Goal: Task Accomplishment & Management: Manage account settings

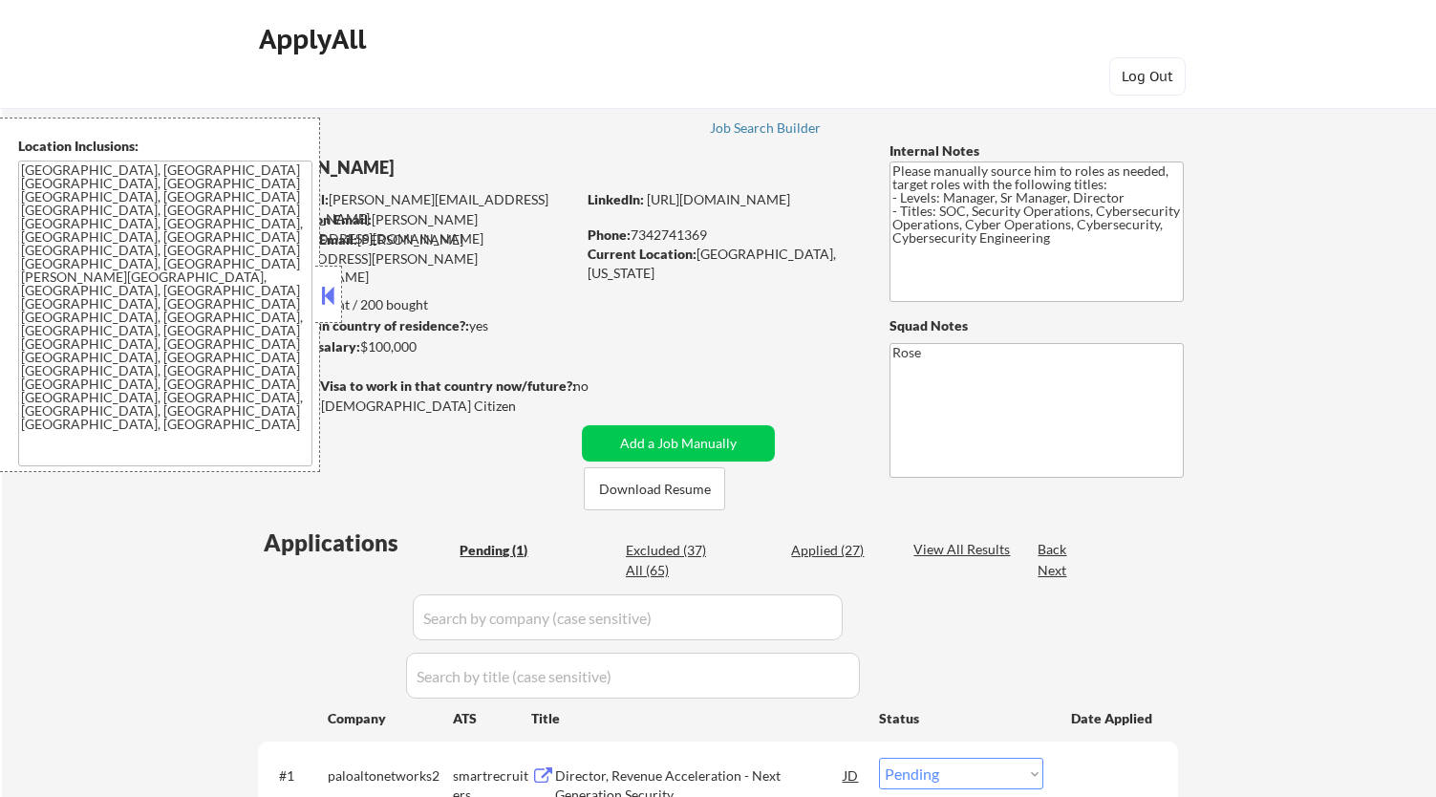
select select ""pending""
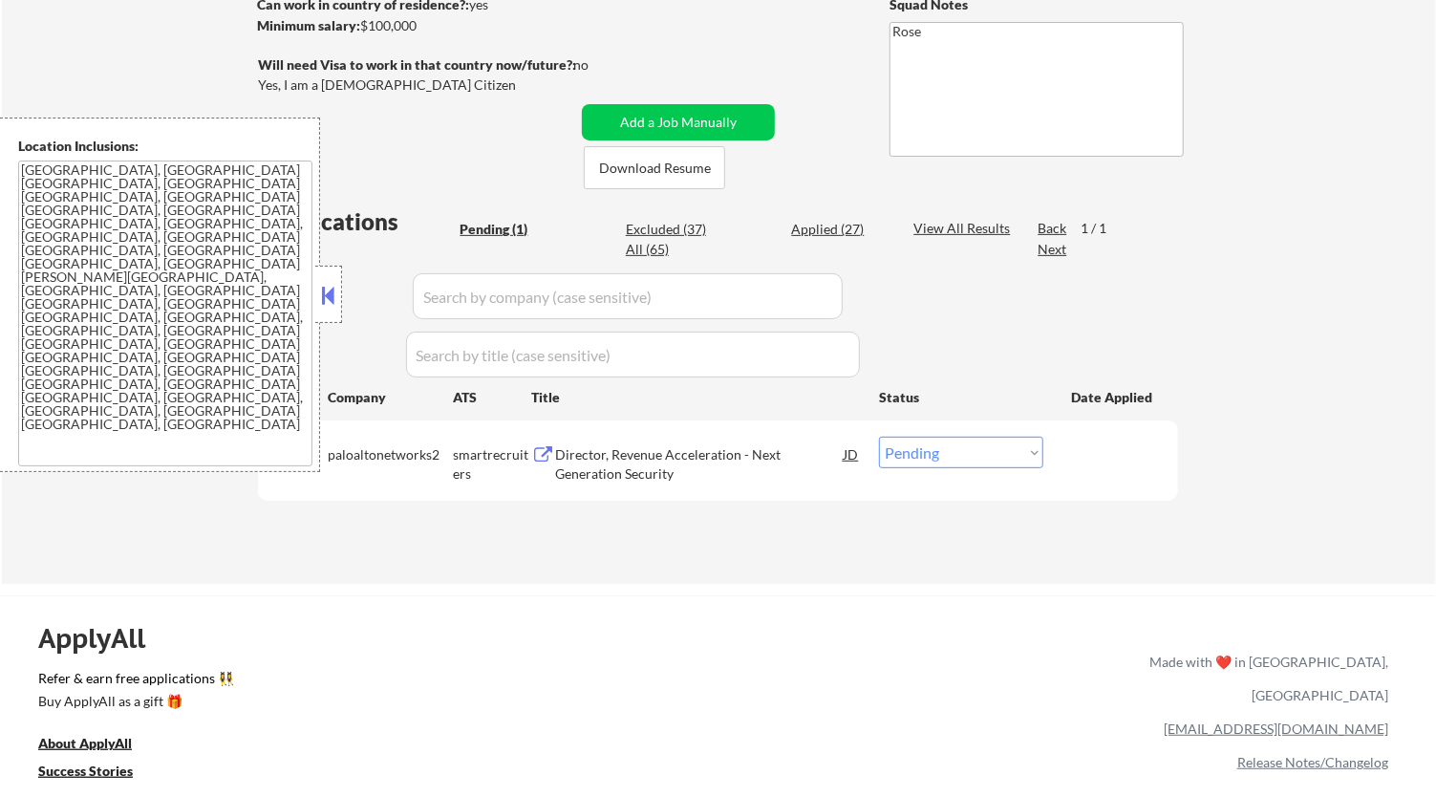
scroll to position [322, 0]
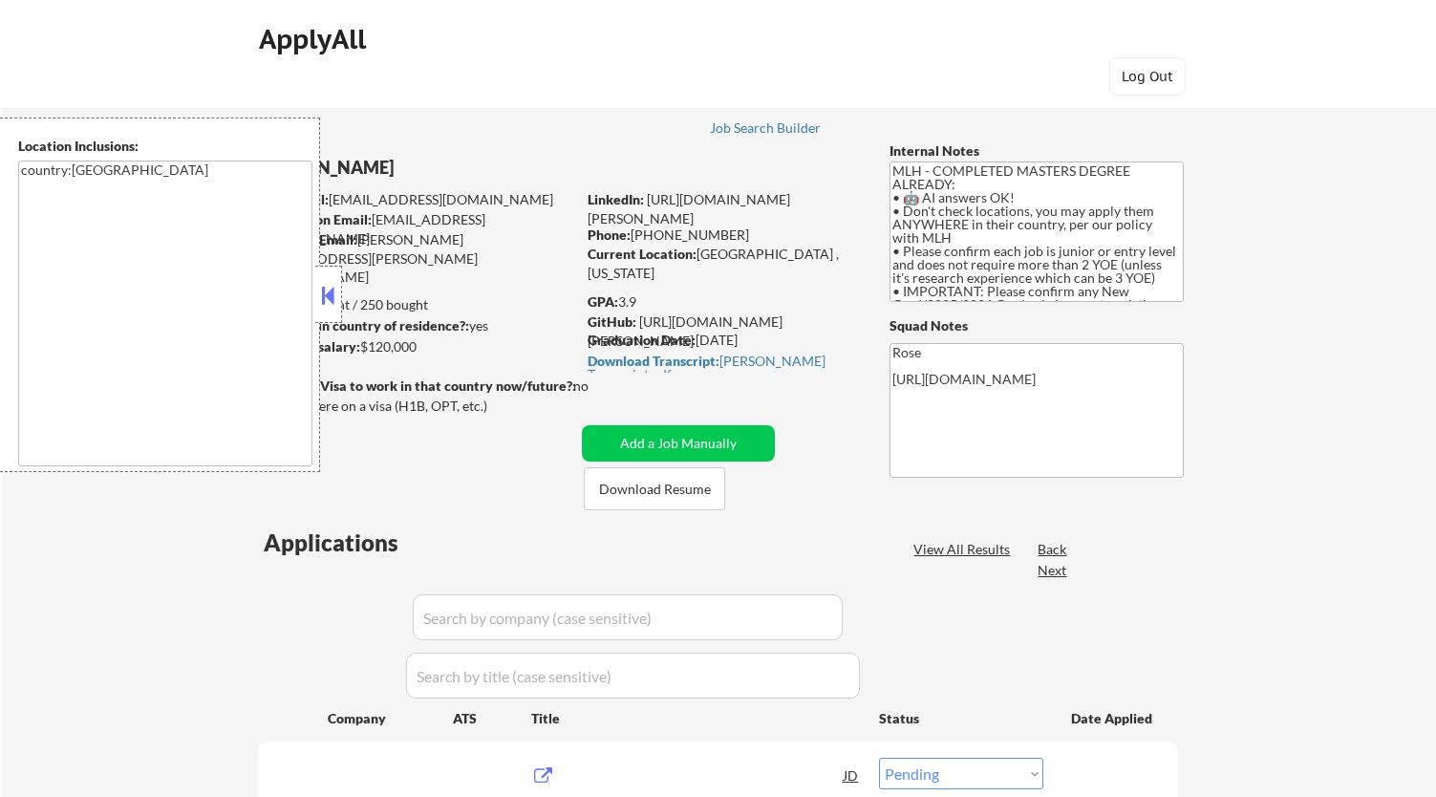
select select ""pending""
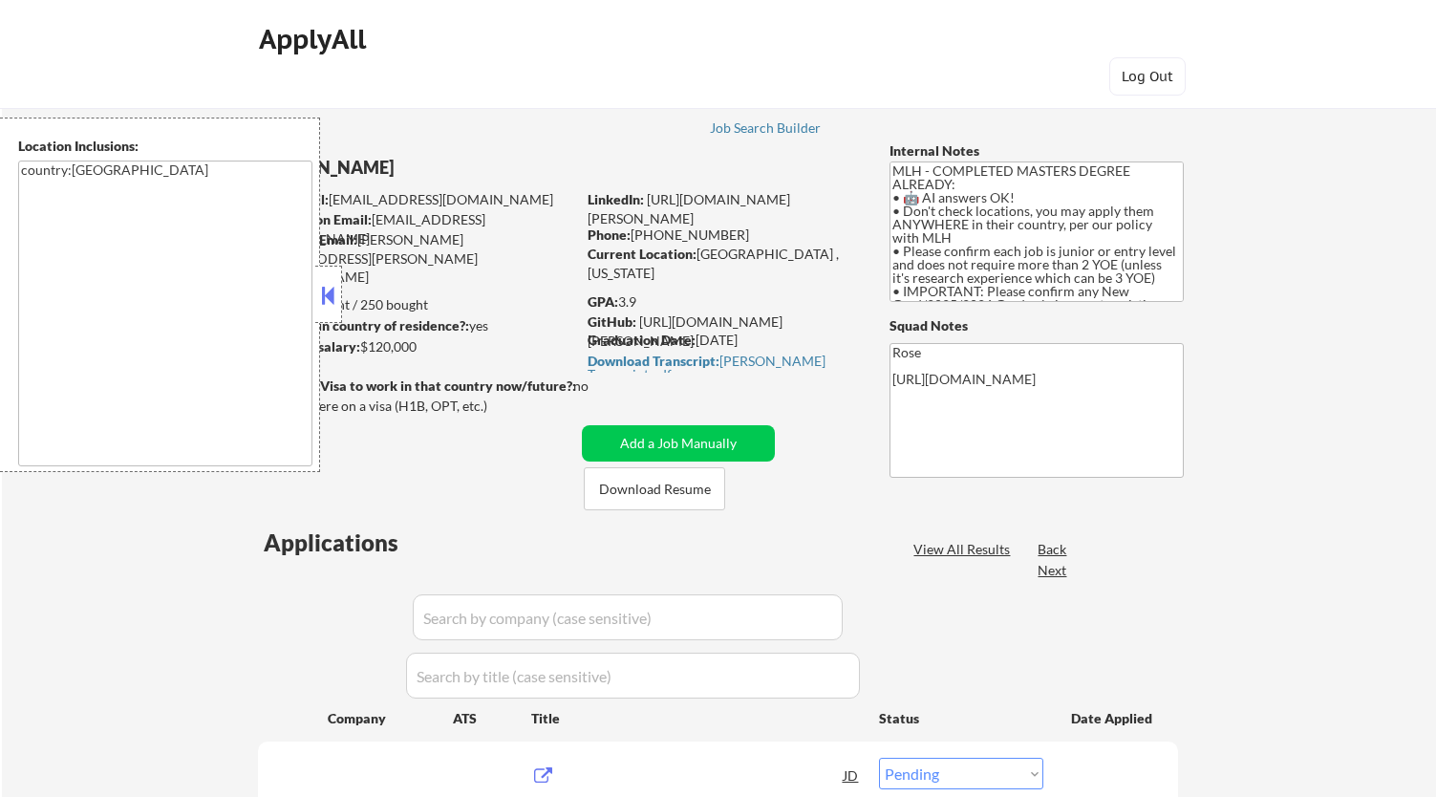
select select ""pending""
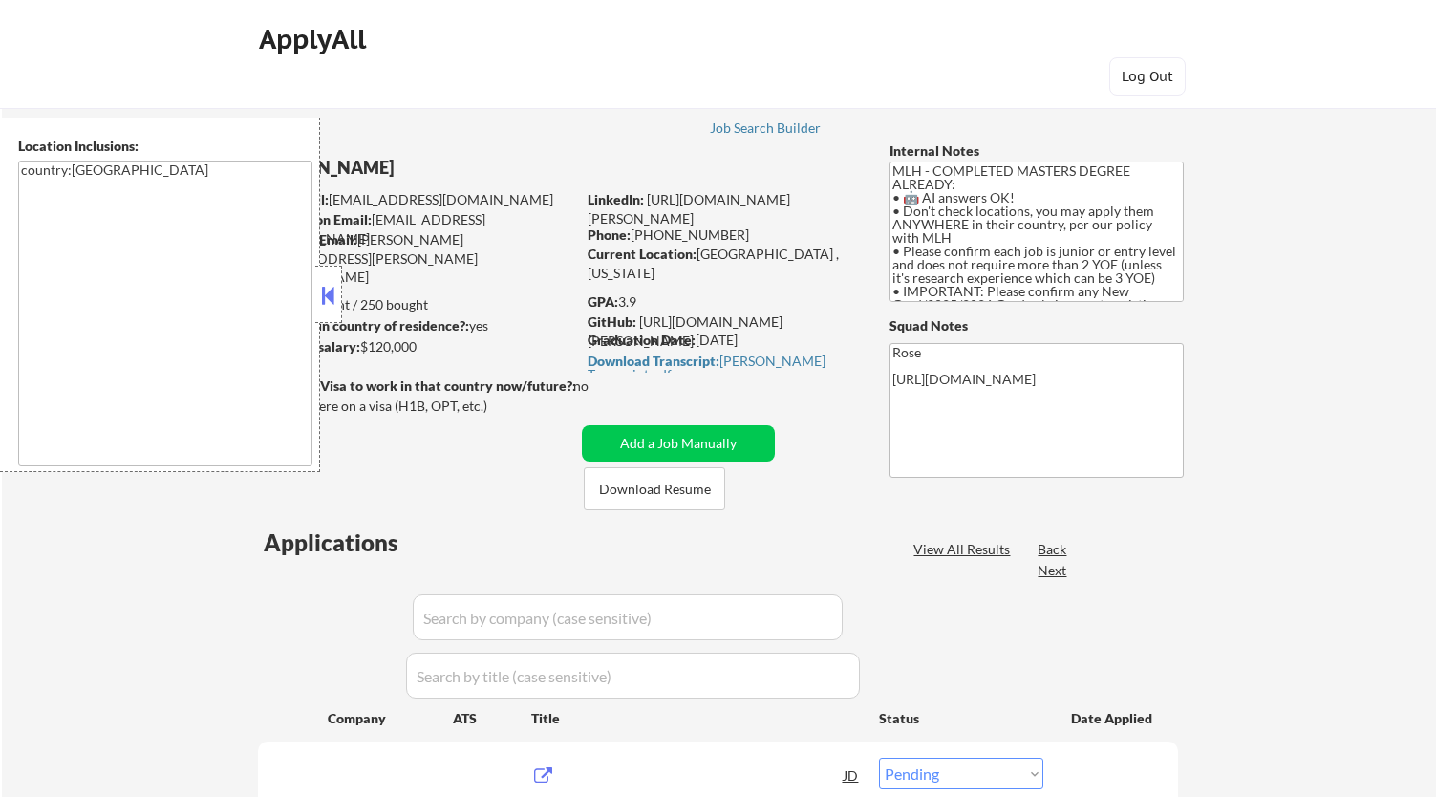
select select ""pending""
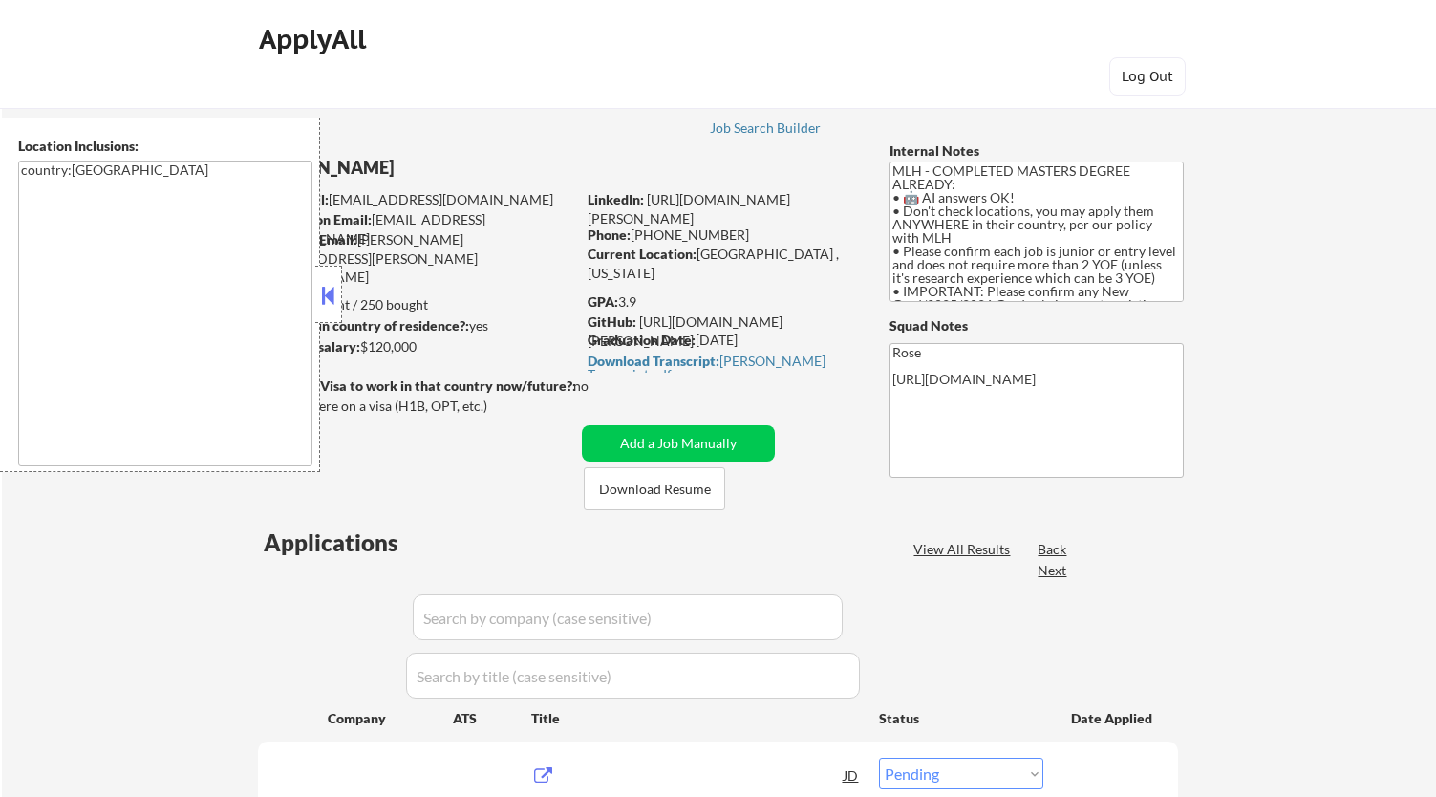
select select ""pending""
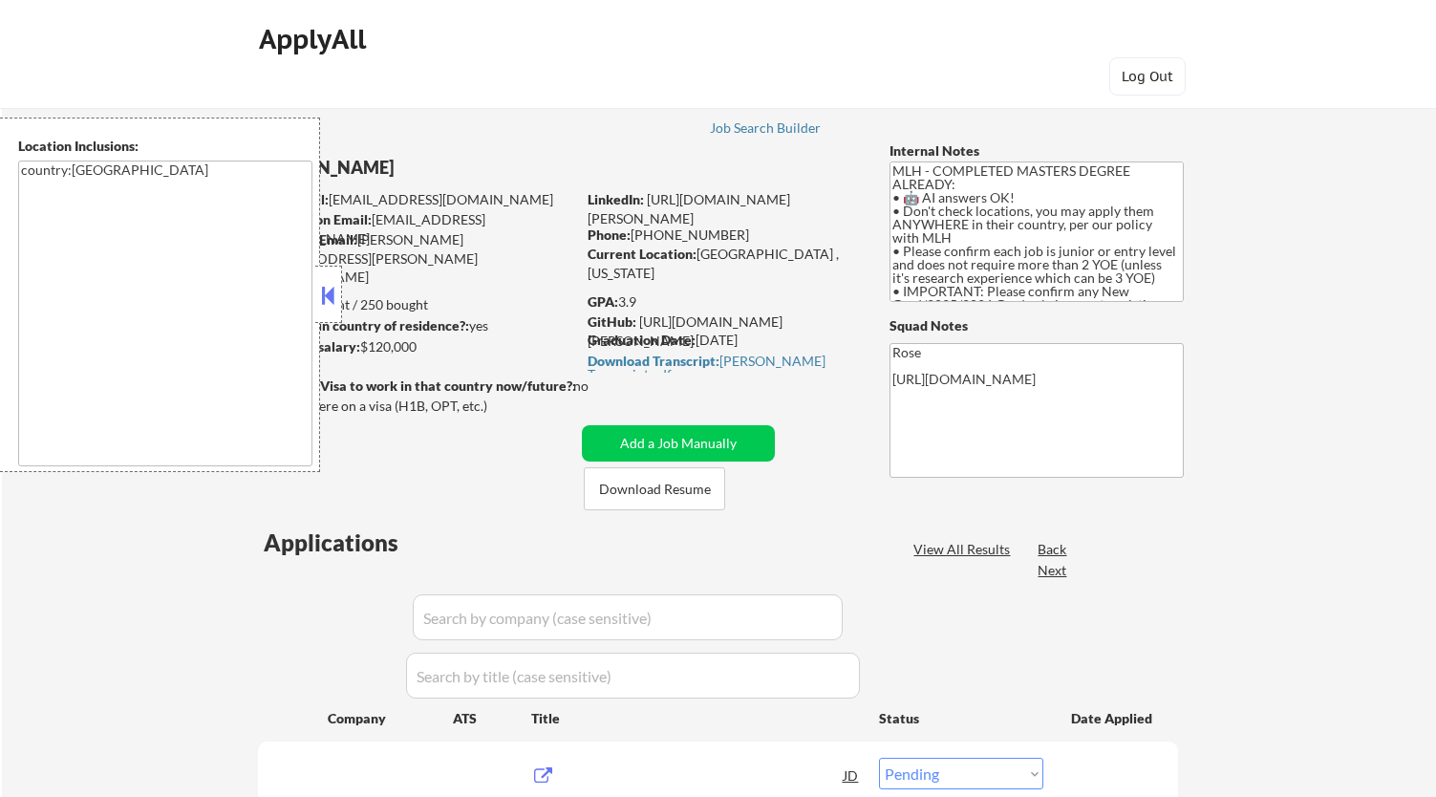
select select ""pending""
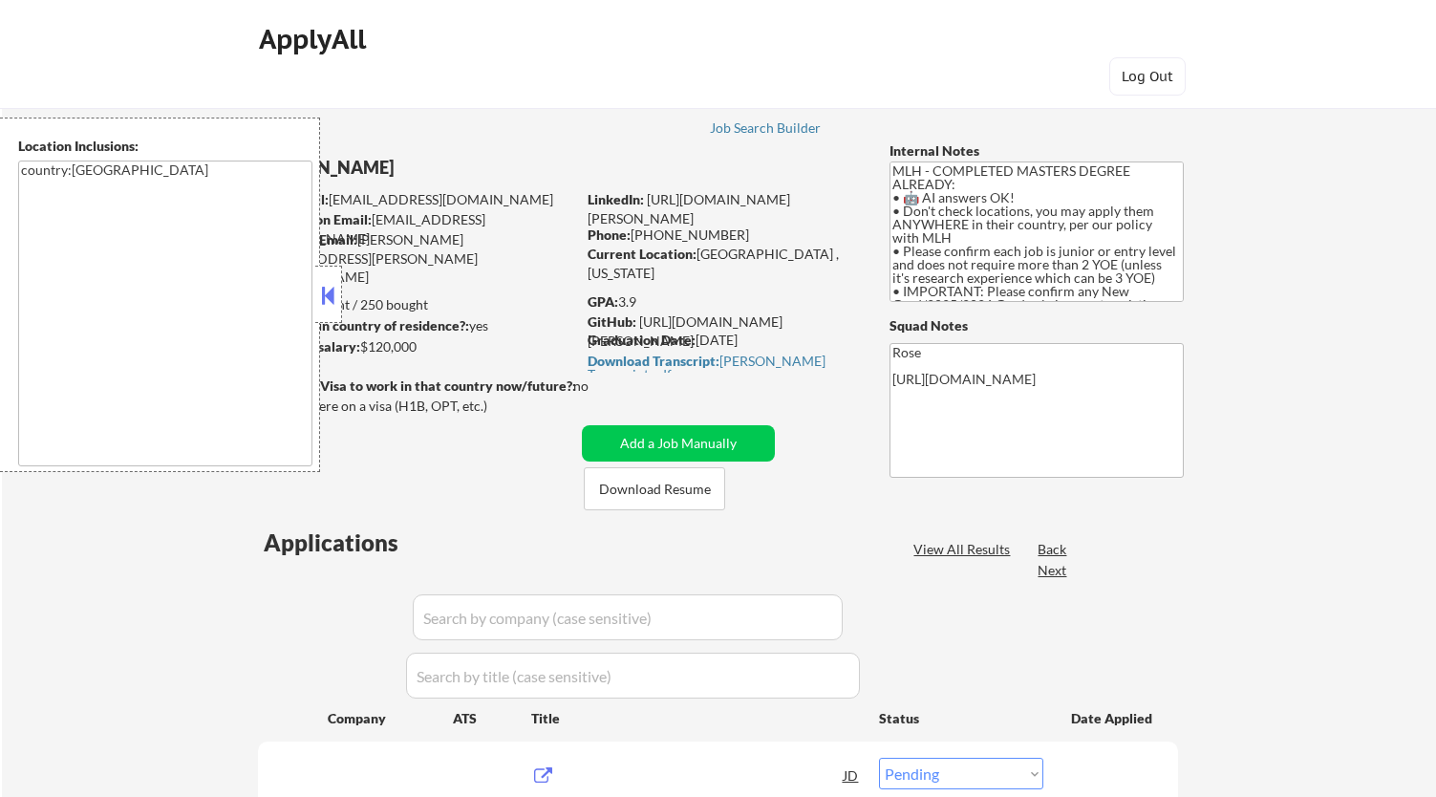
select select ""pending""
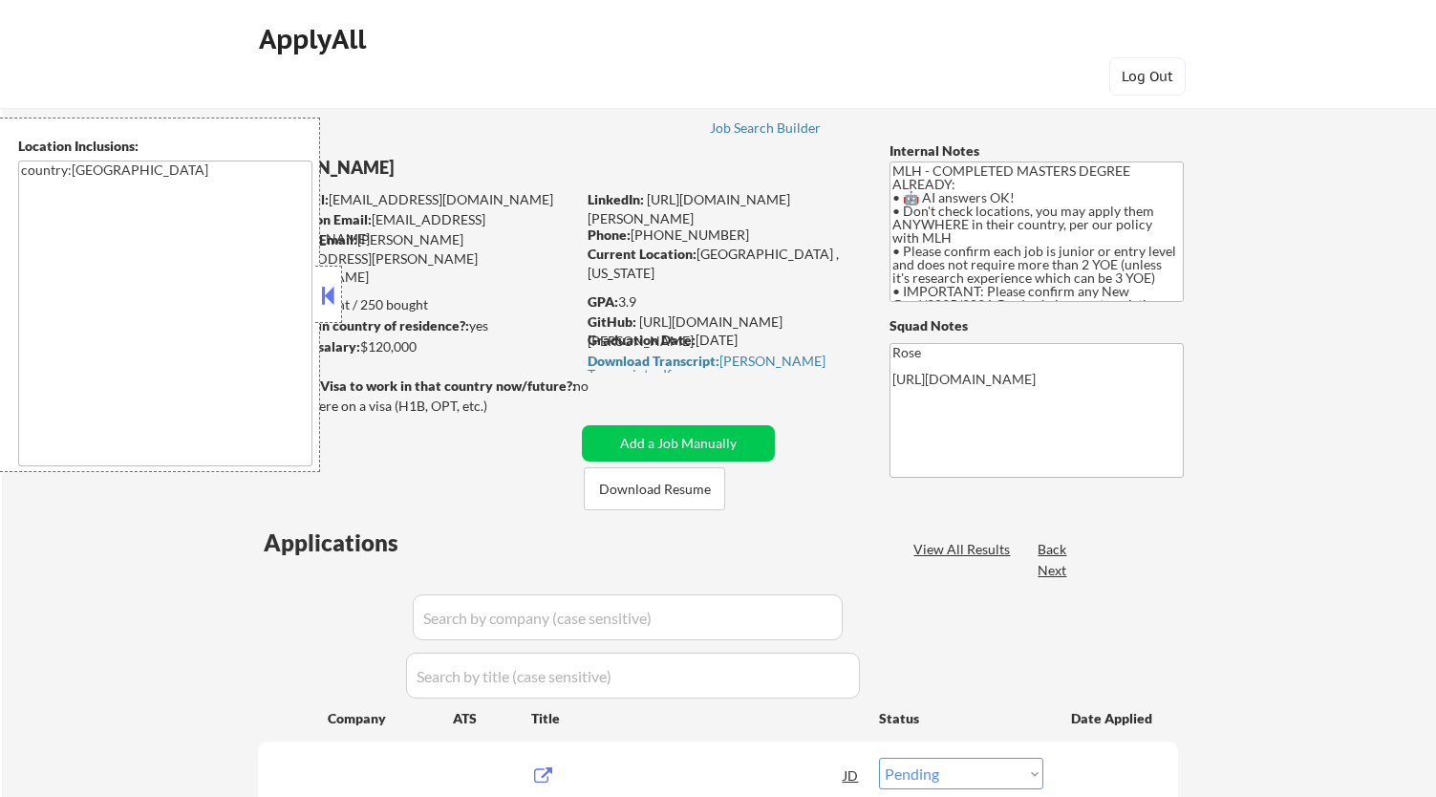
select select ""pending""
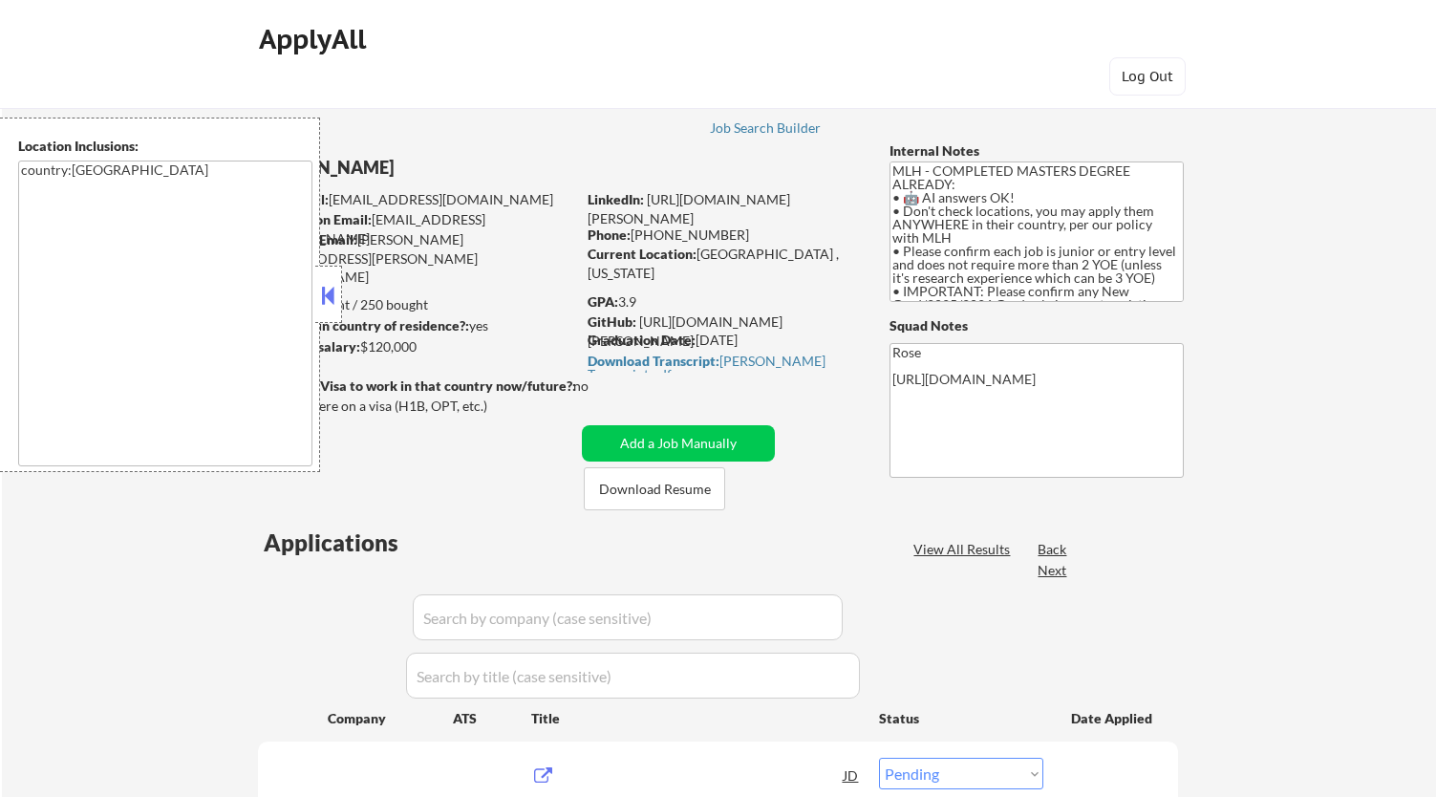
select select ""pending""
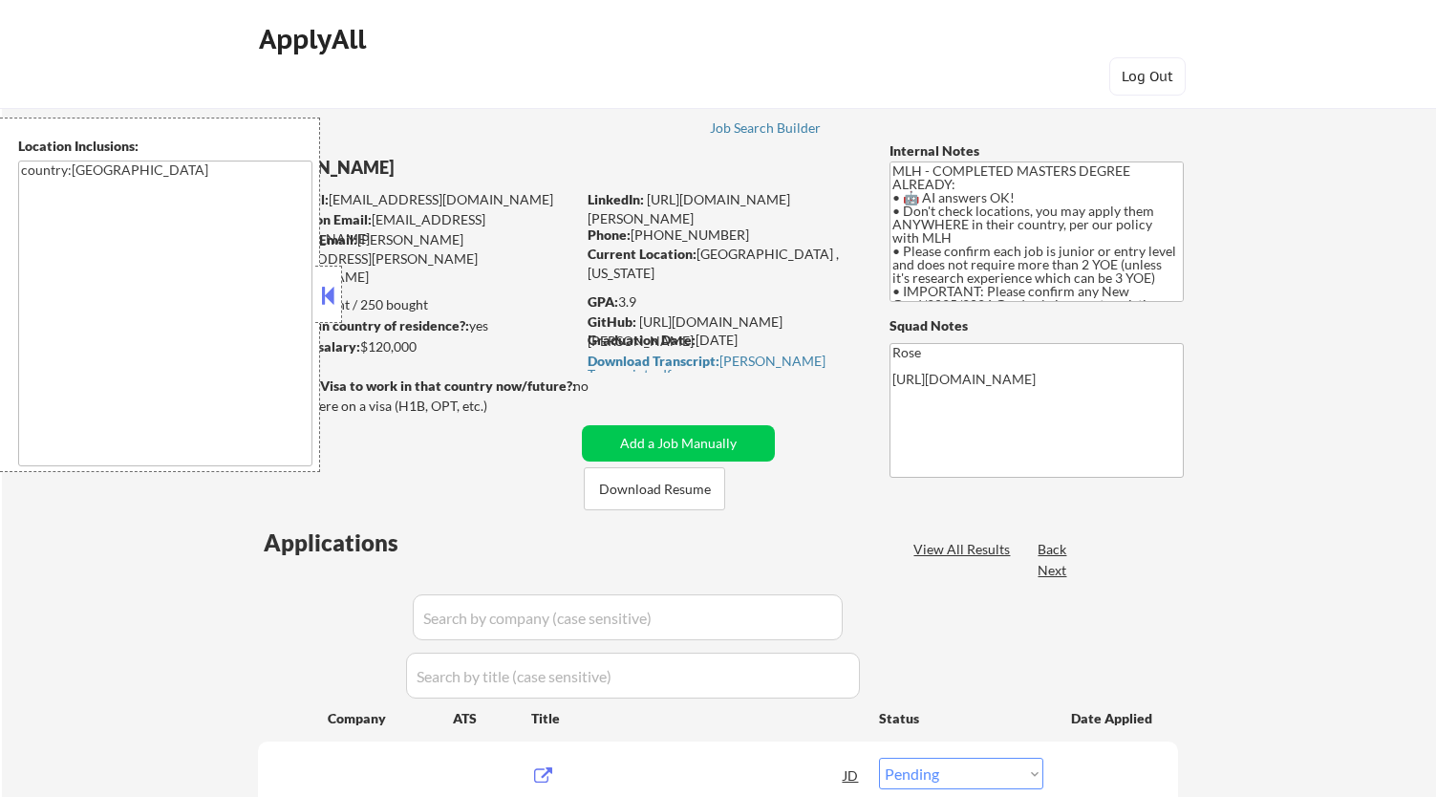
select select ""pending""
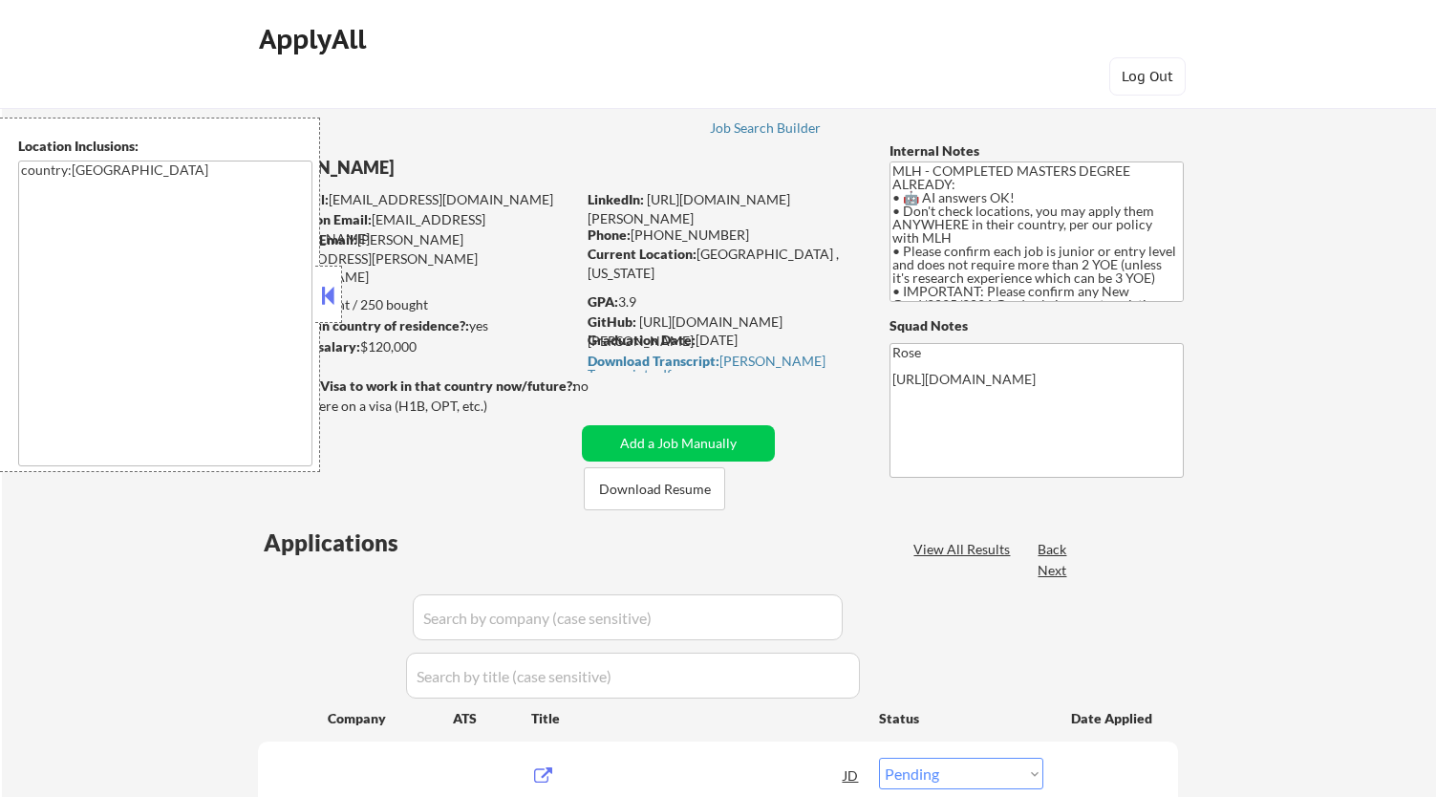
select select ""pending""
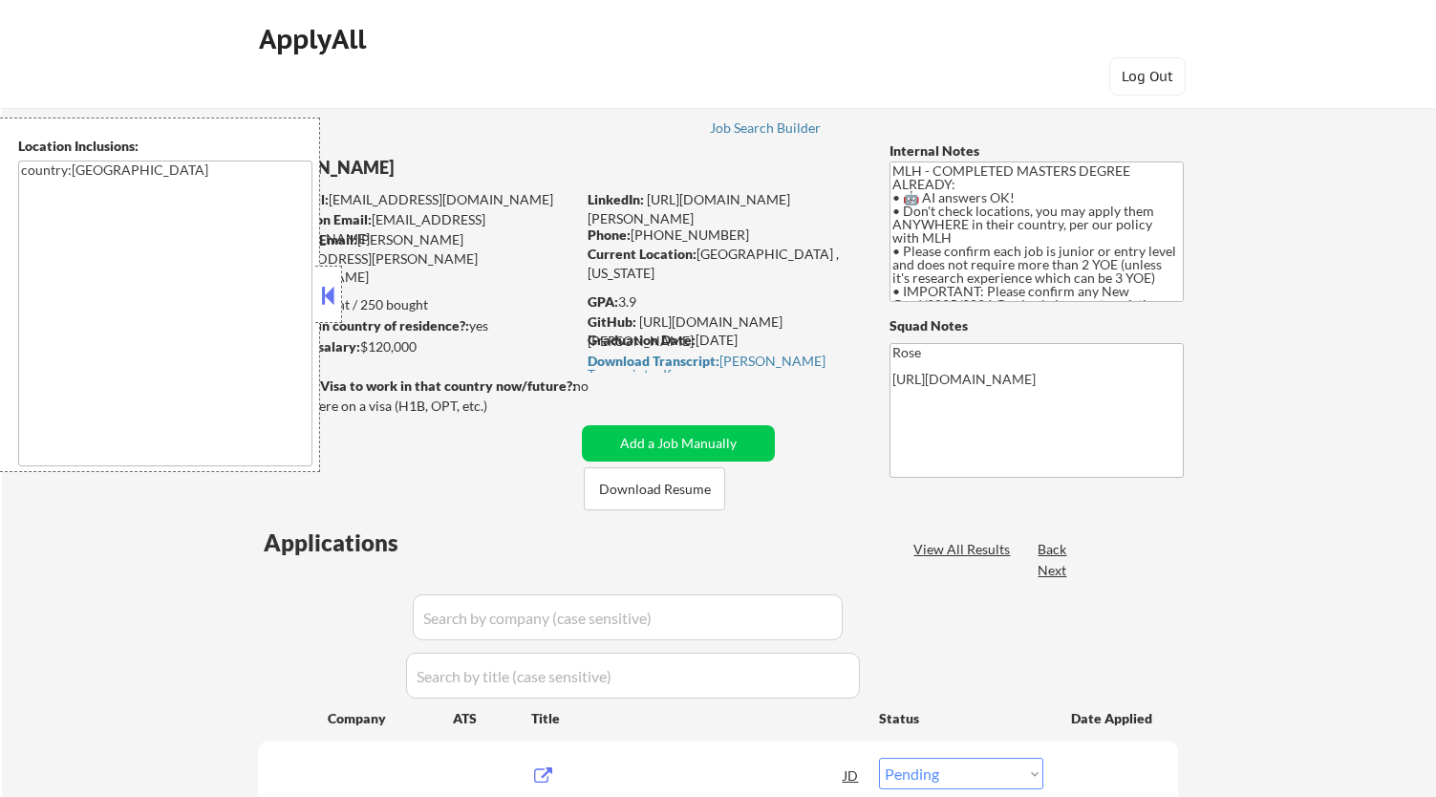
select select ""pending""
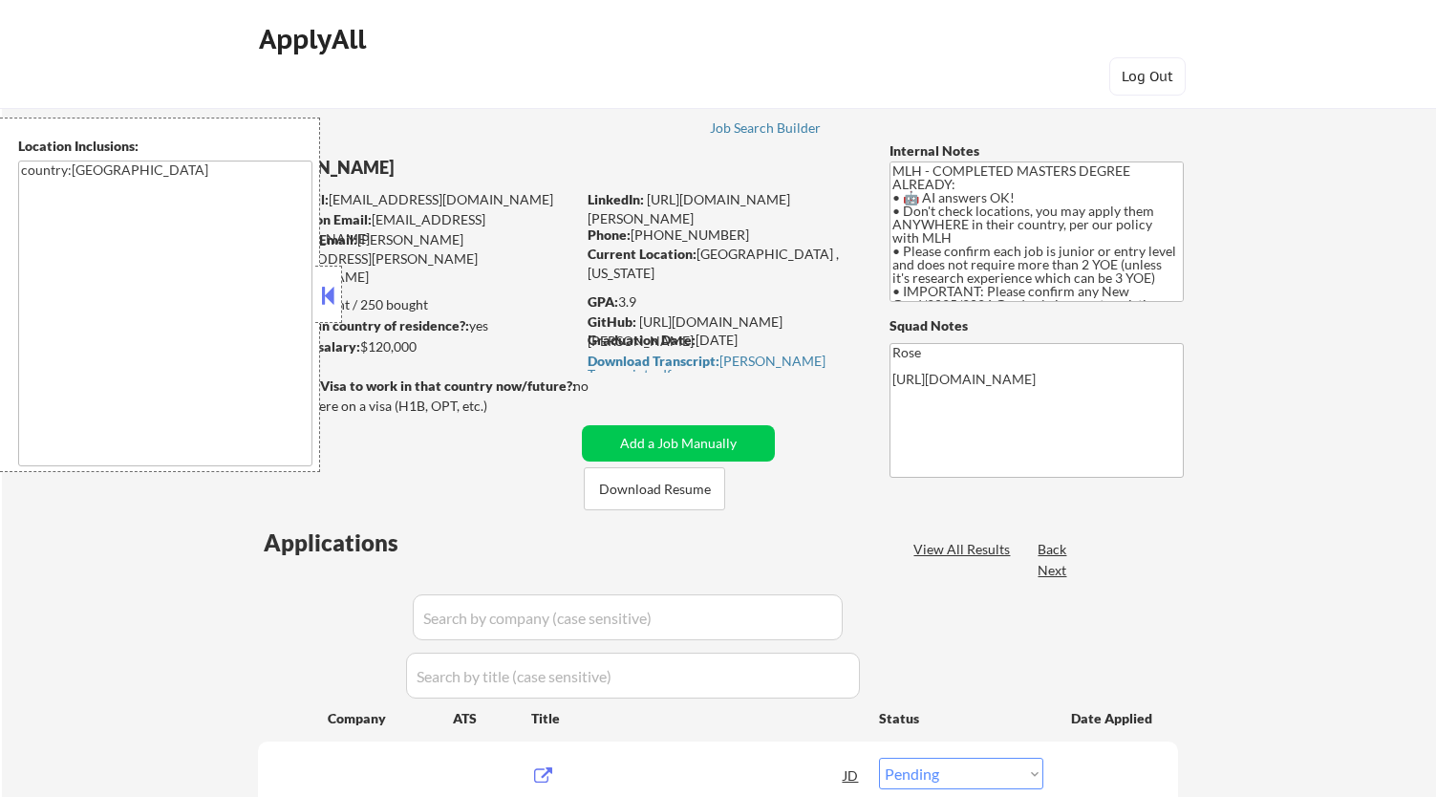
select select ""pending""
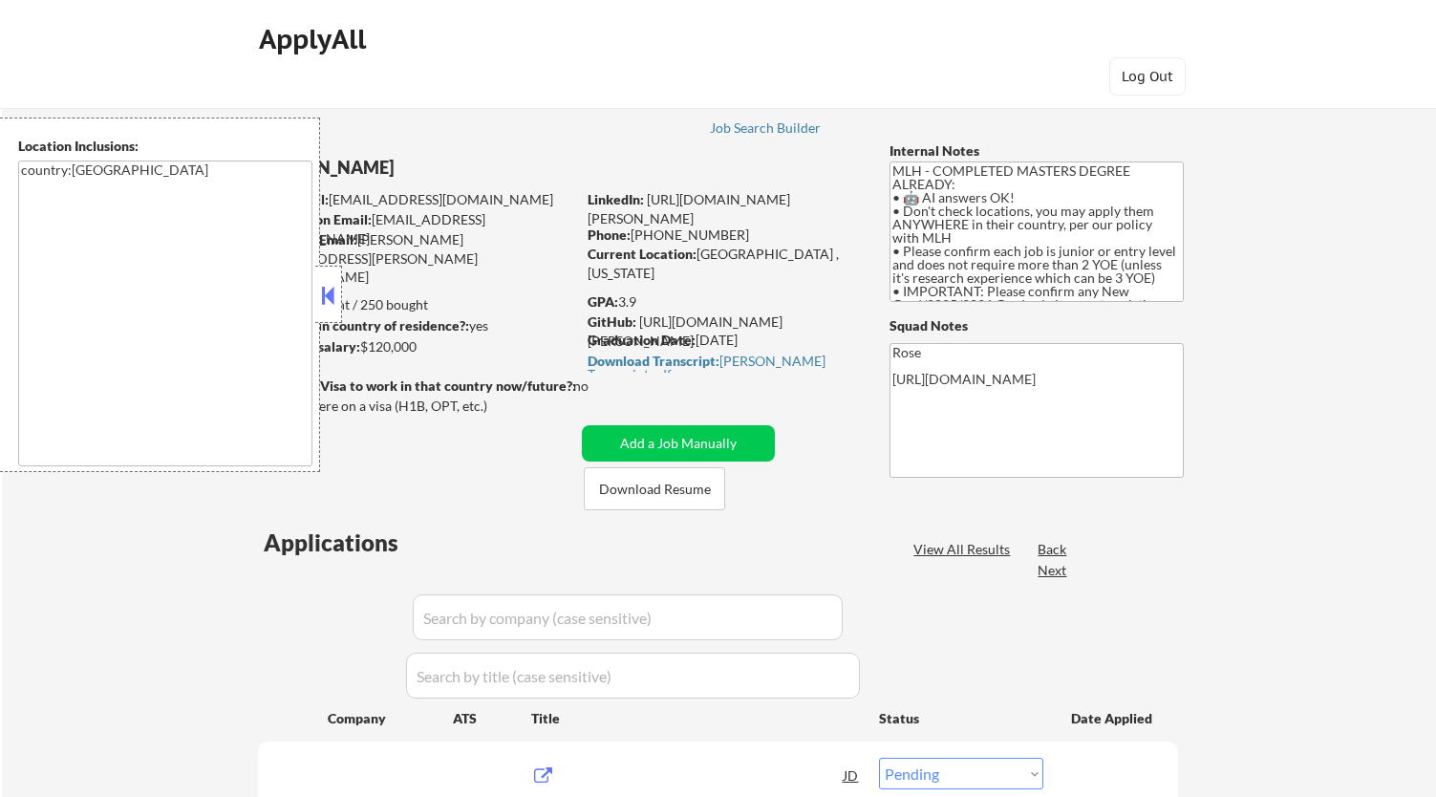
select select ""pending""
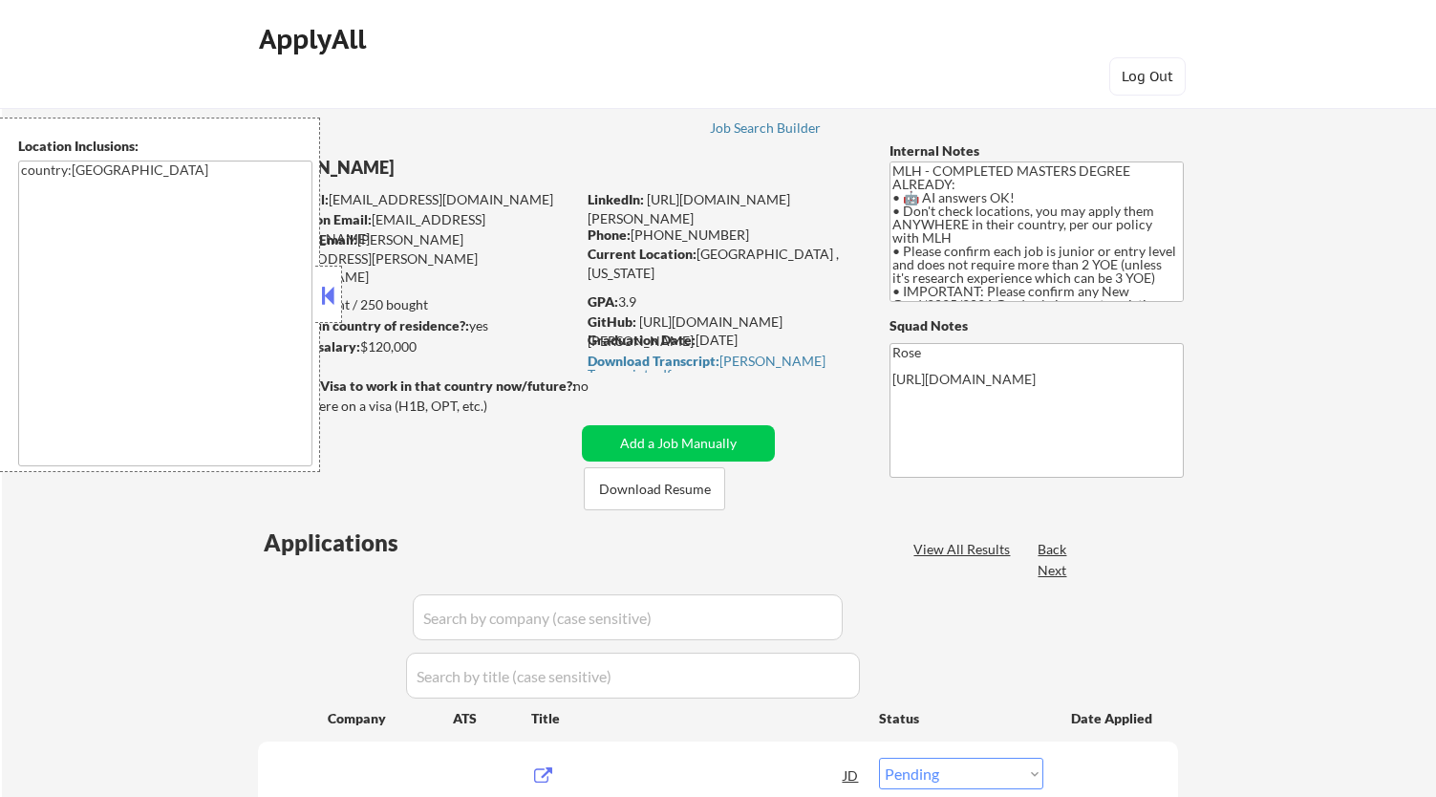
select select ""pending""
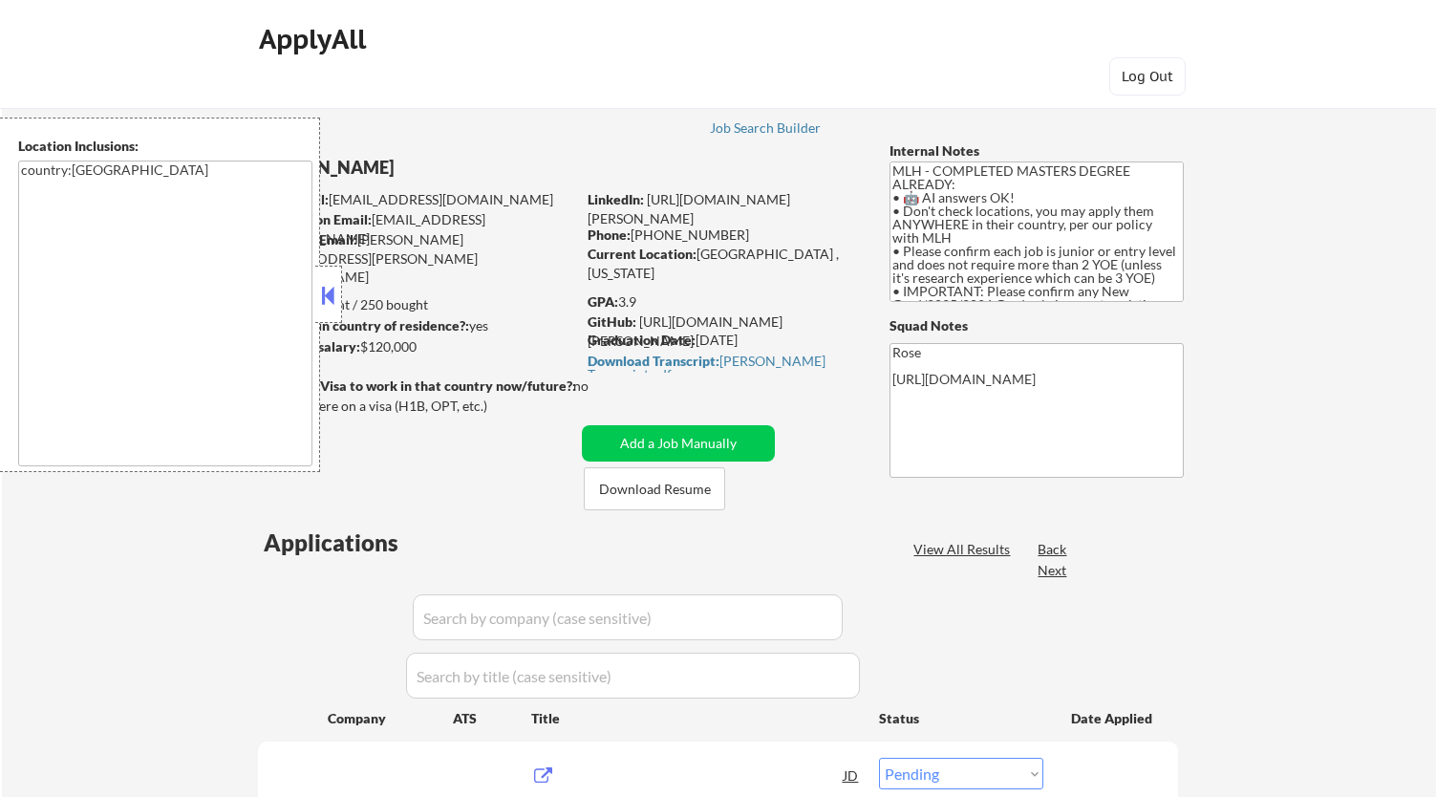
select select ""pending""
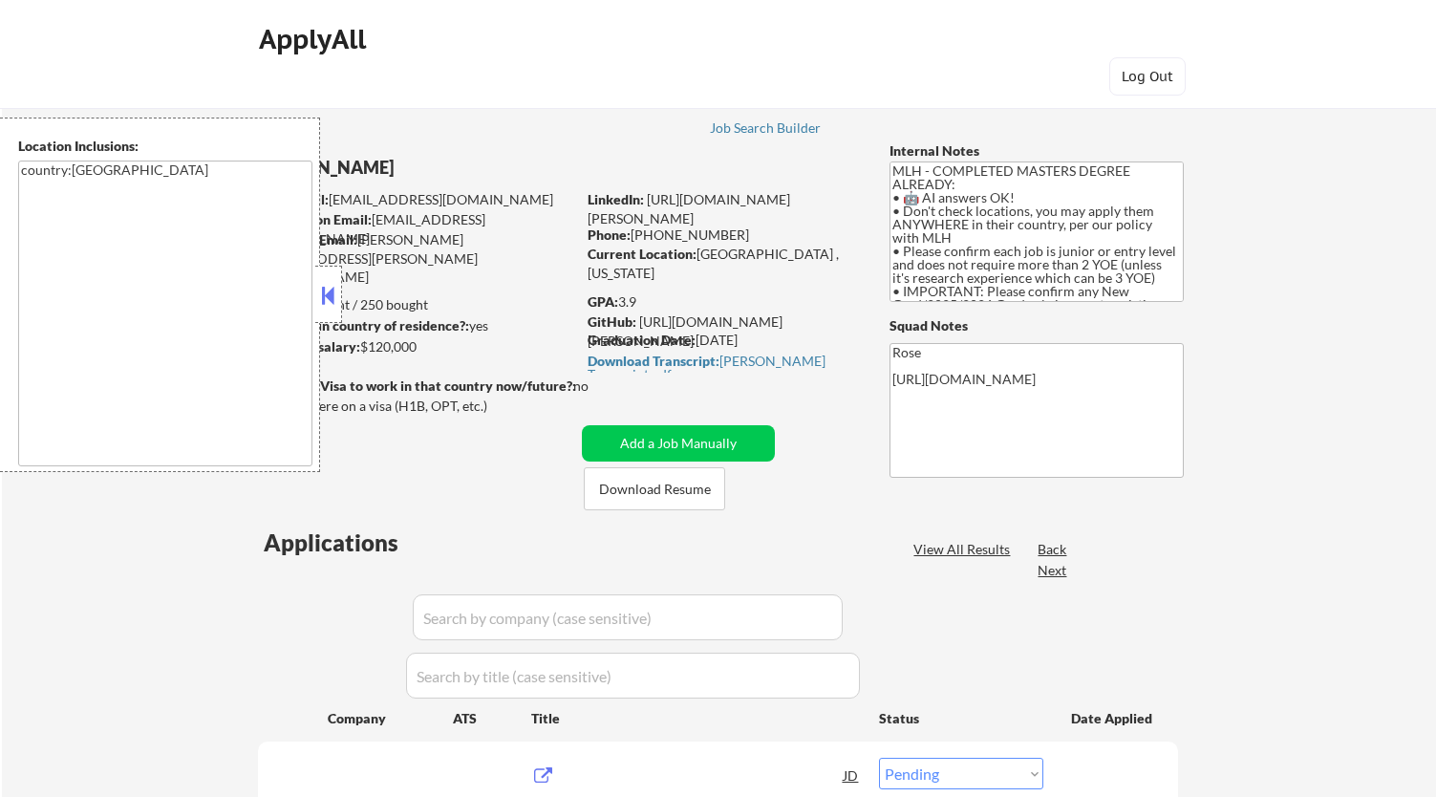
select select ""pending""
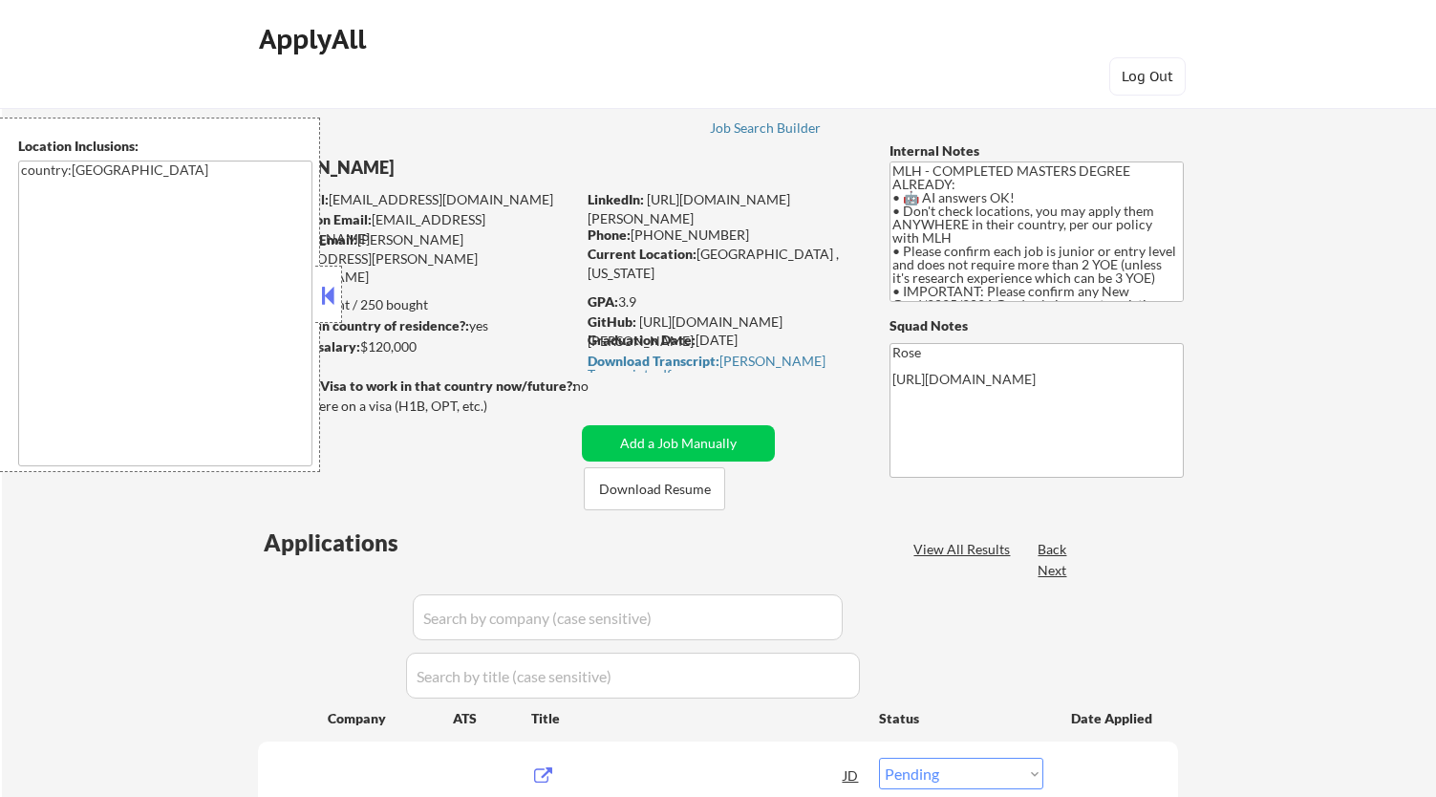
select select ""pending""
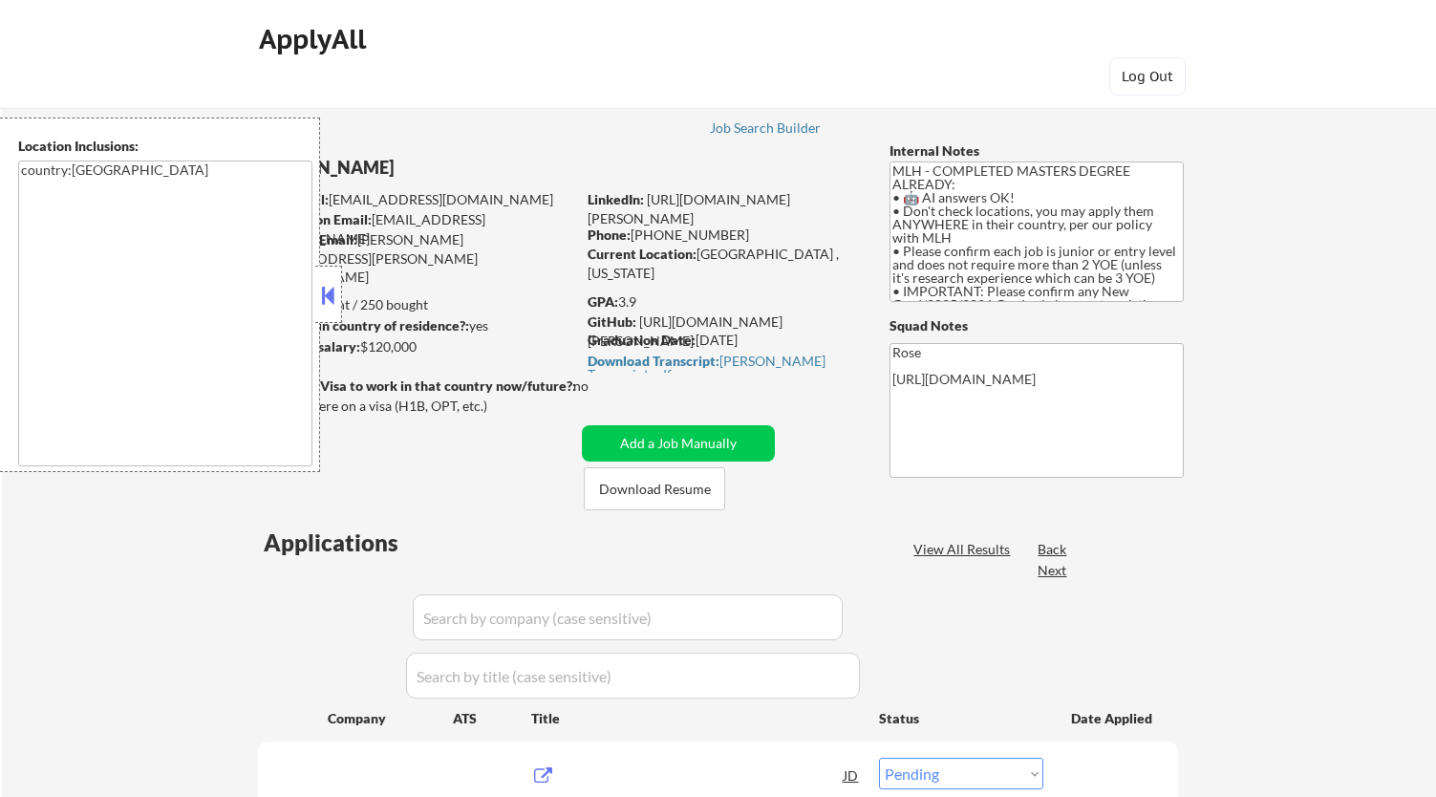
select select ""pending""
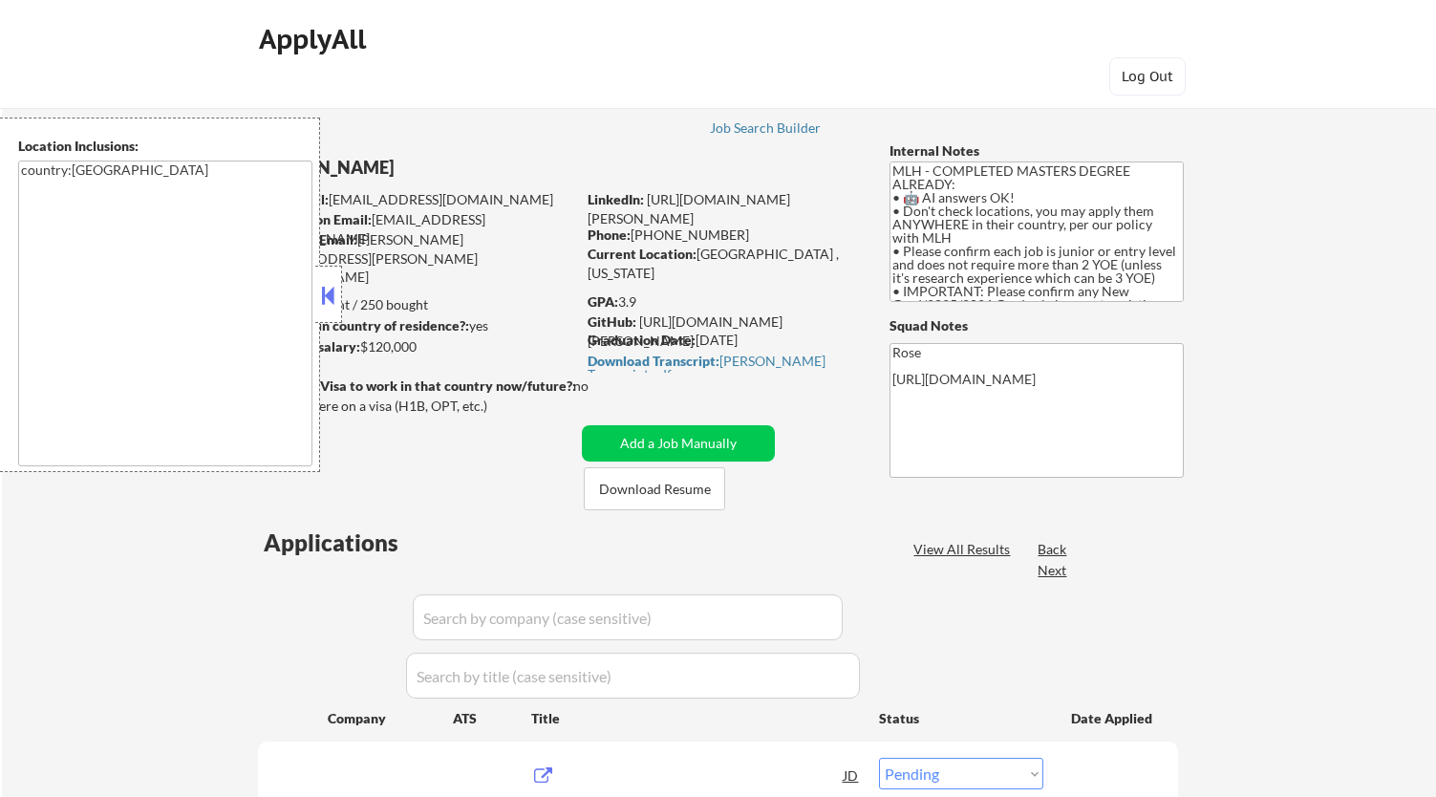
select select ""pending""
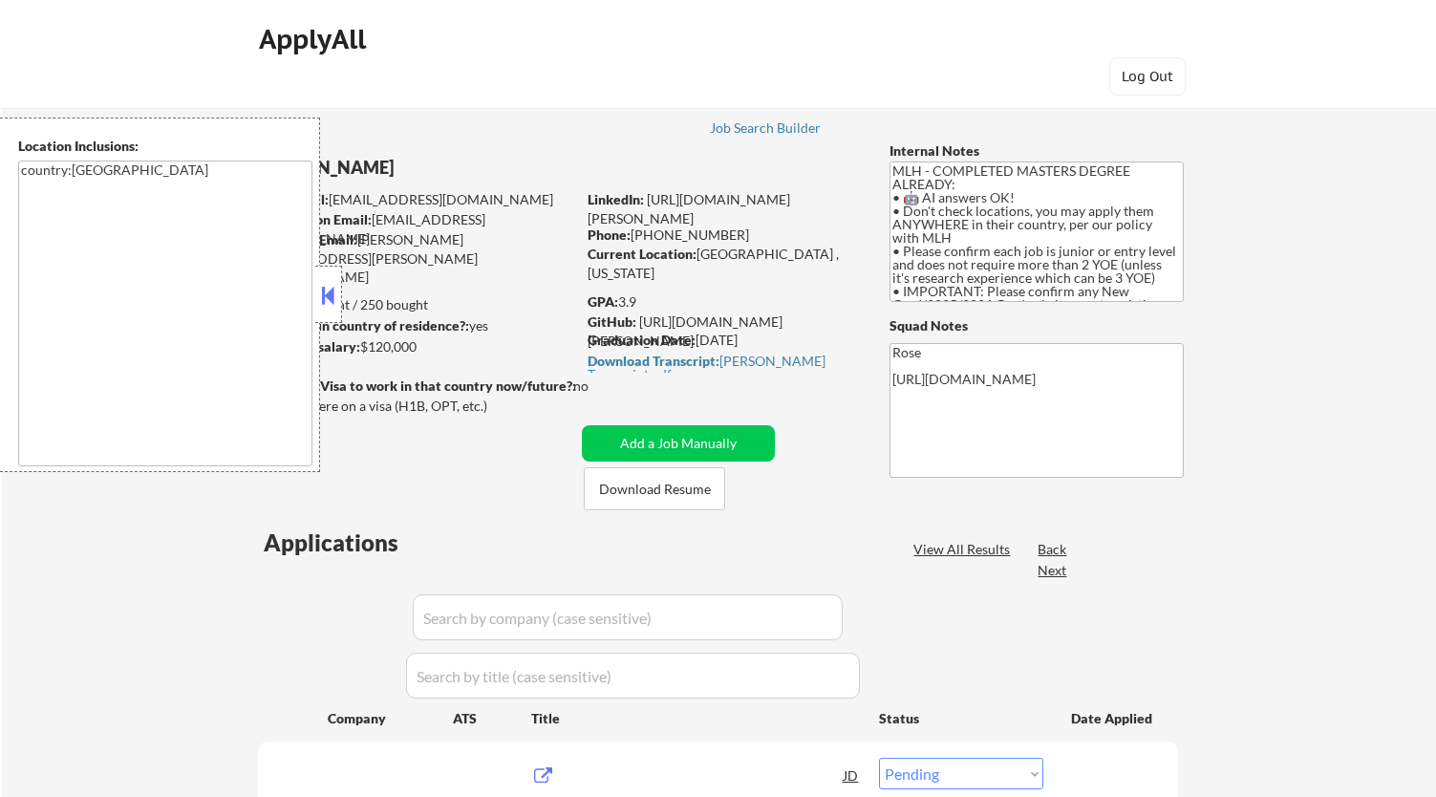
select select ""pending""
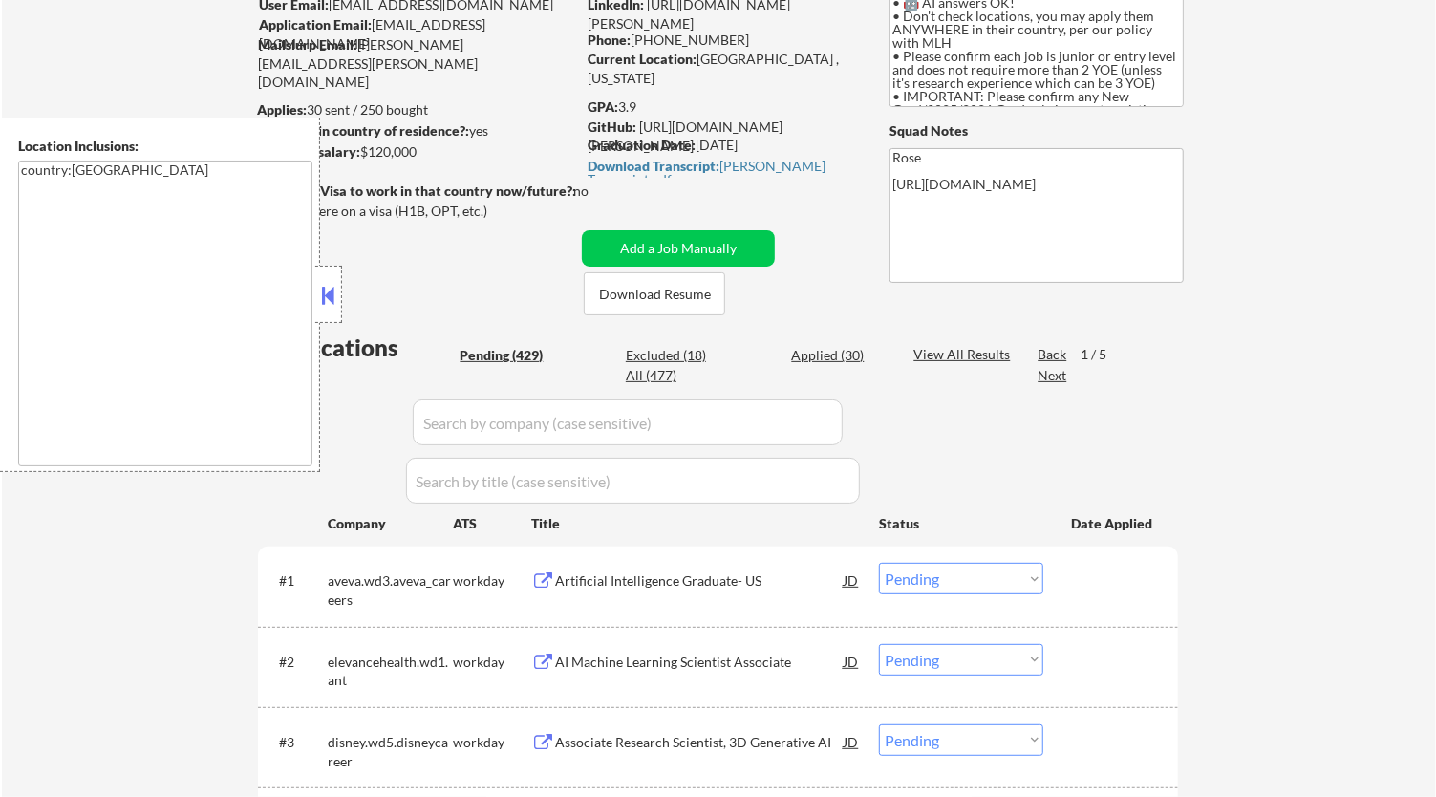
scroll to position [194, 0]
click at [330, 287] on button at bounding box center [328, 295] width 21 height 29
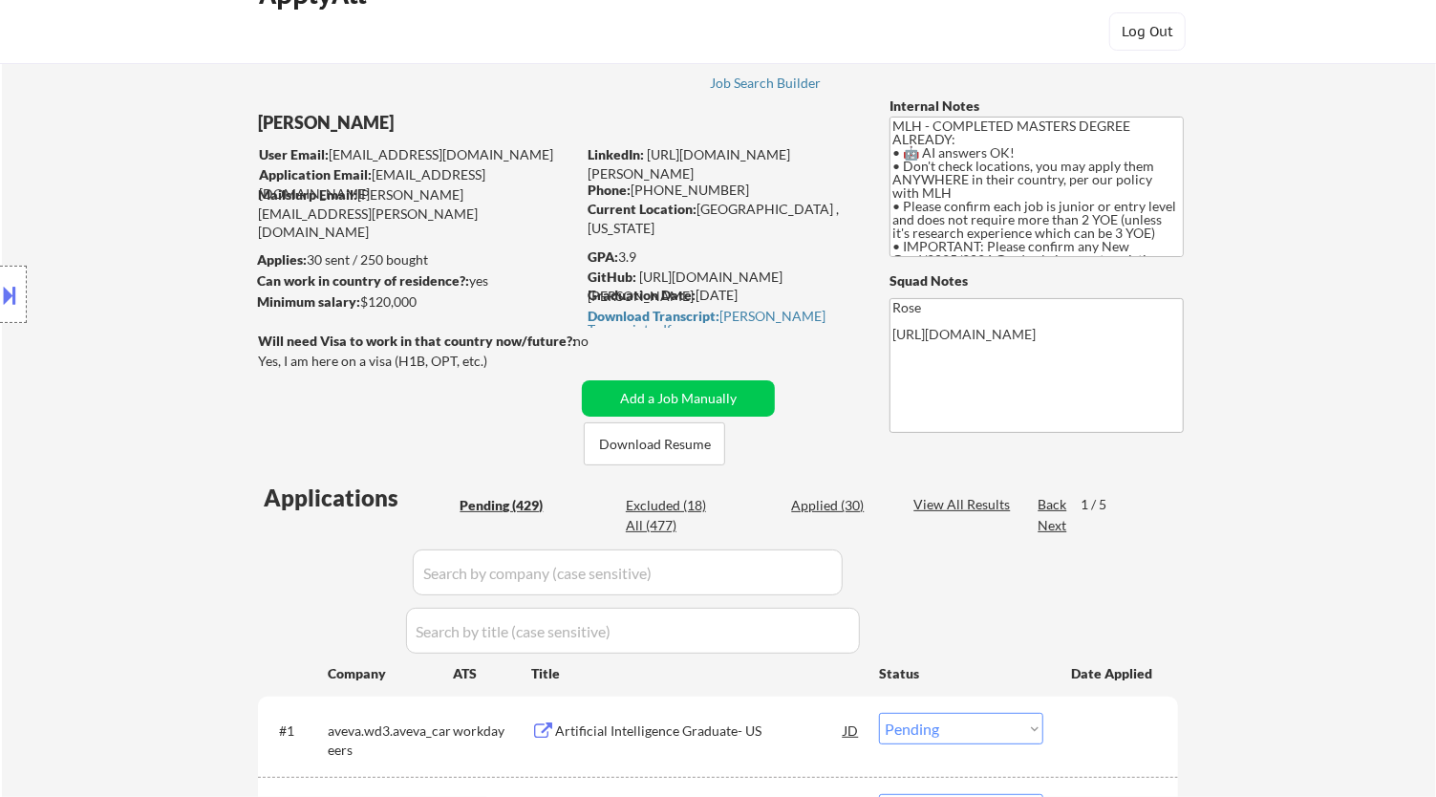
scroll to position [0, 0]
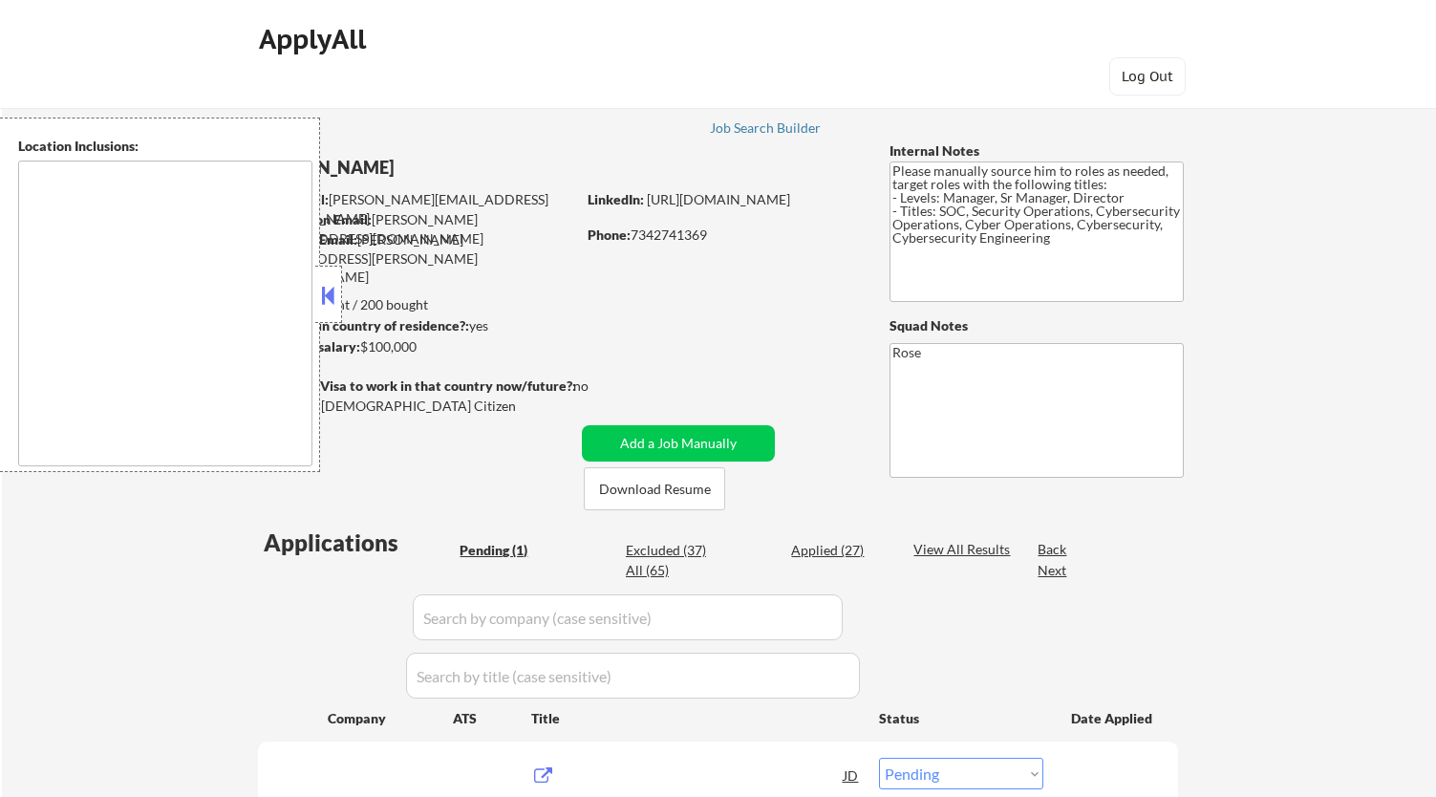
select select ""pending""
type textarea "[GEOGRAPHIC_DATA], [GEOGRAPHIC_DATA] [GEOGRAPHIC_DATA], [GEOGRAPHIC_DATA] [GEOG…"
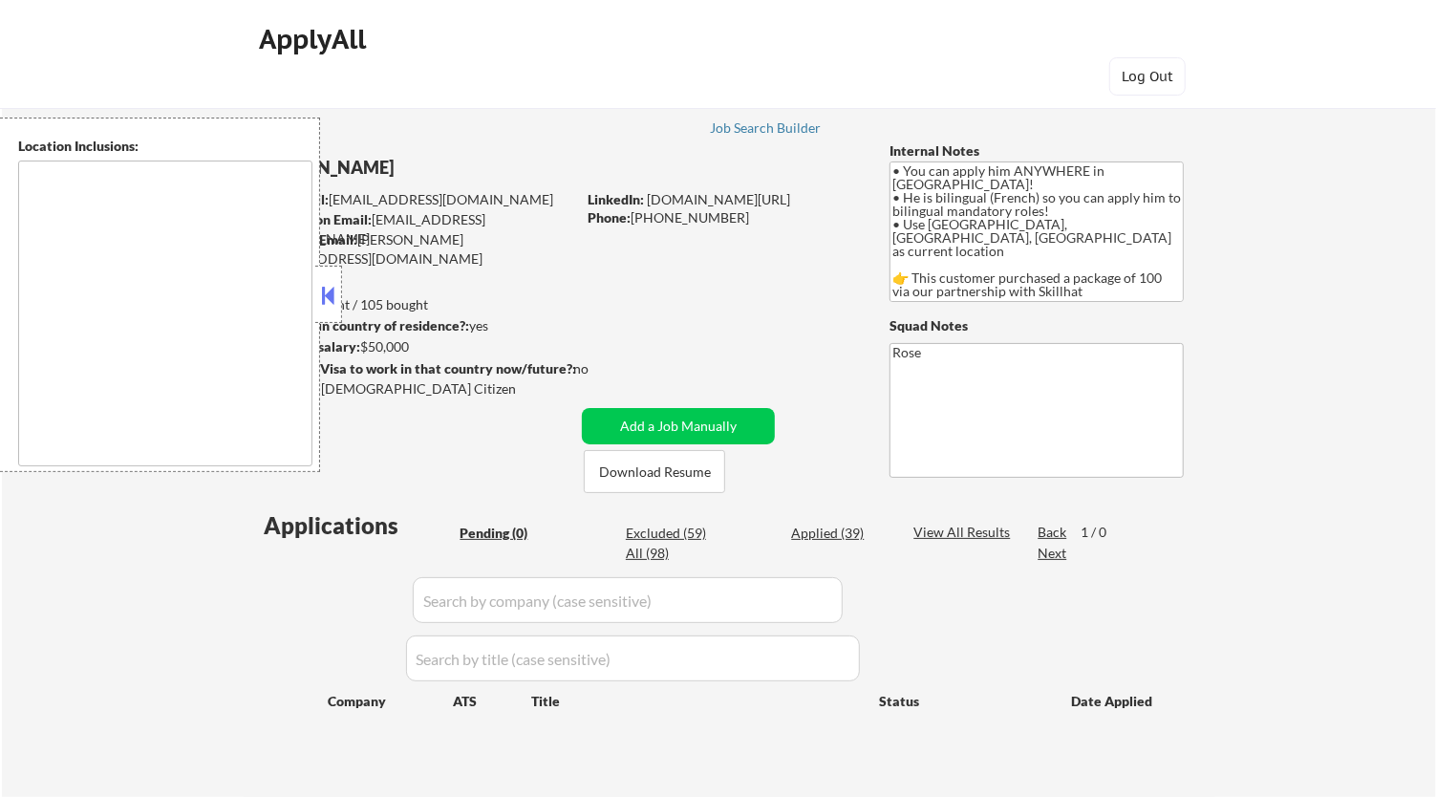
type textarea "country:CA"
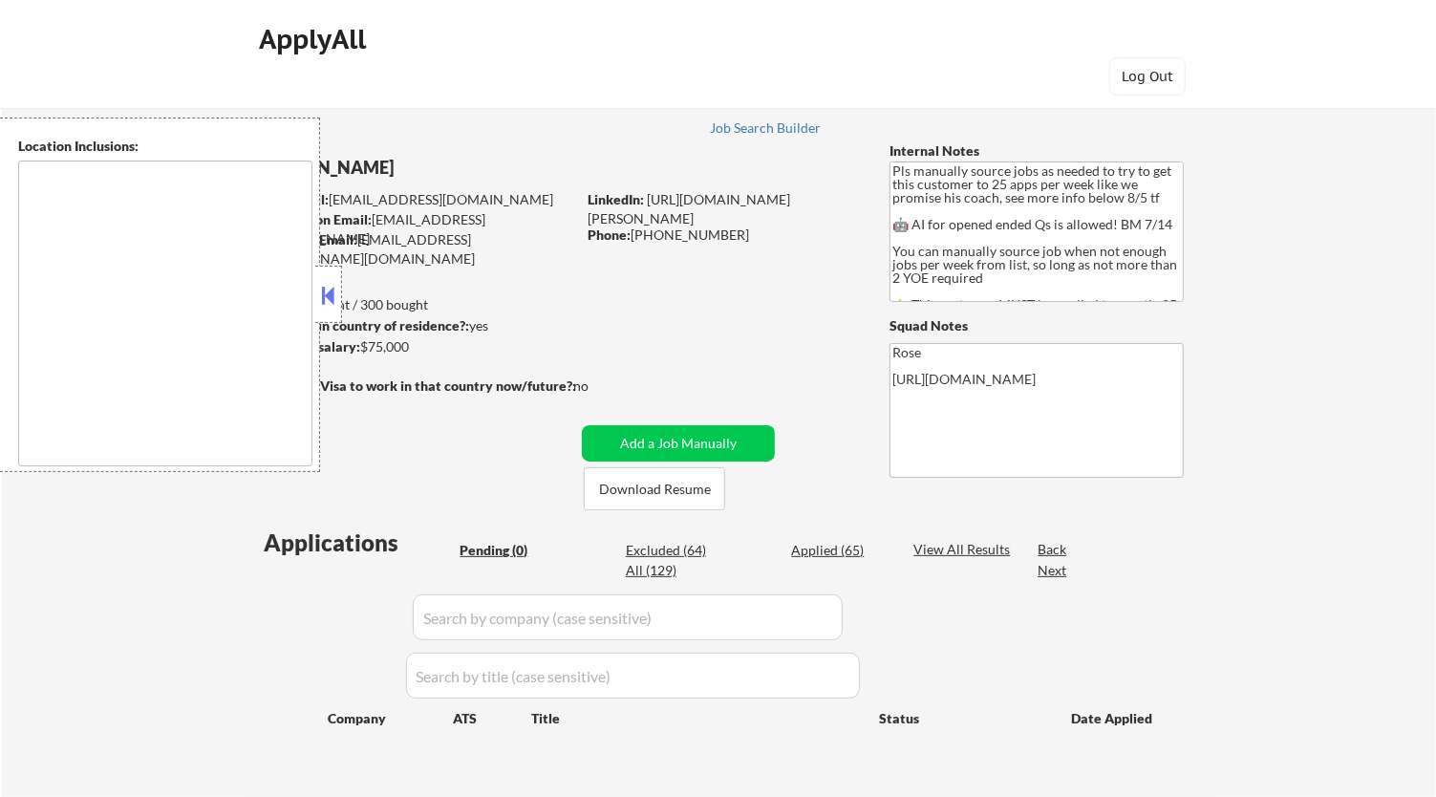
type textarea "Here is a list of metro areas, cities, and towns within approximately a 30-minu…"
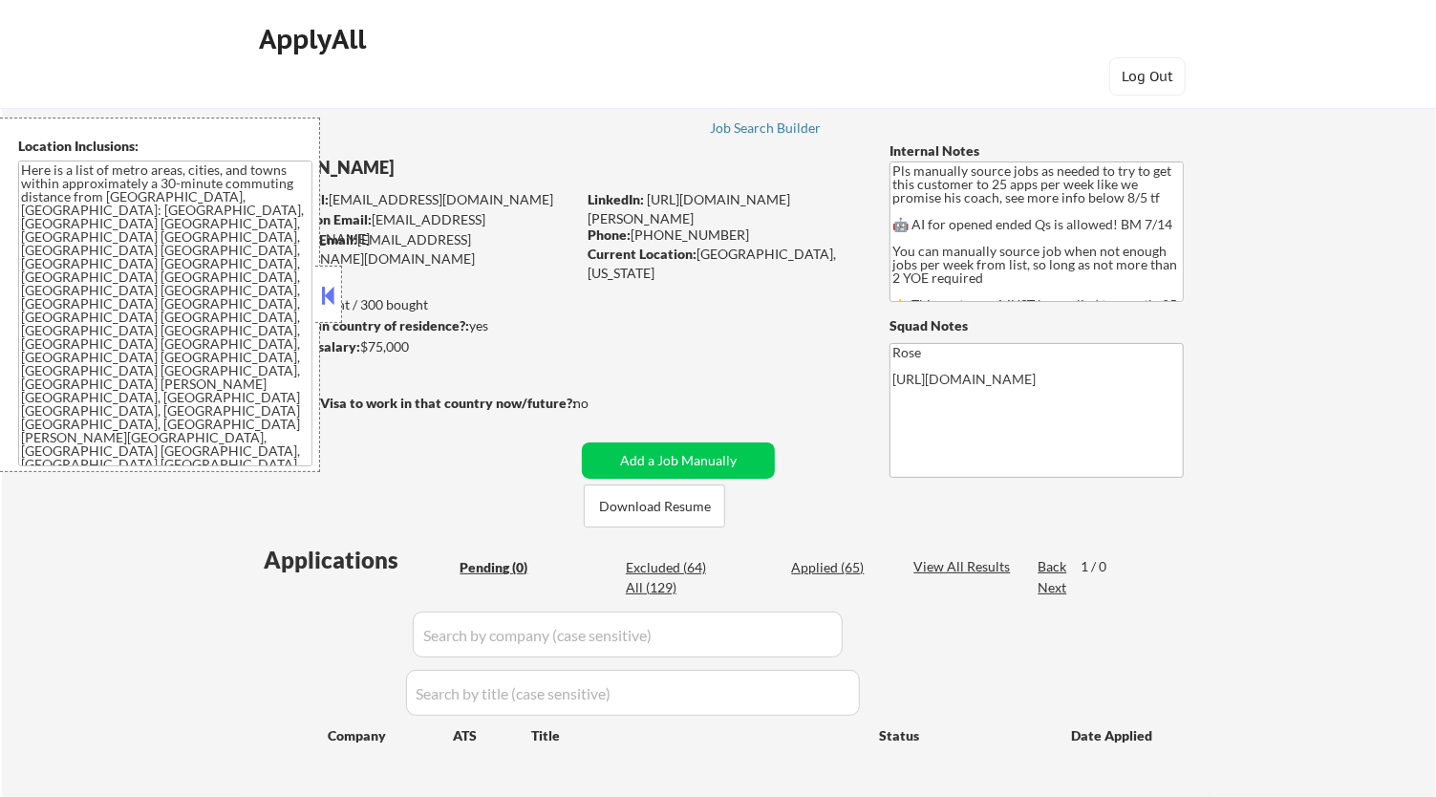
click at [331, 298] on button at bounding box center [328, 295] width 21 height 29
